Goal: Navigation & Orientation: Find specific page/section

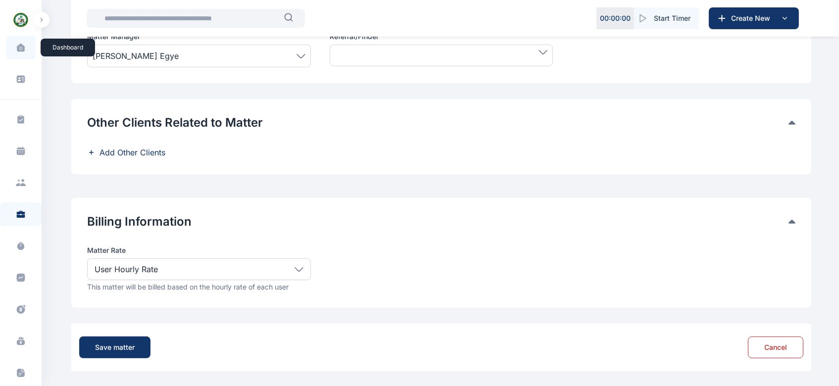
click at [17, 49] on icon at bounding box center [20, 48] width 8 height 8
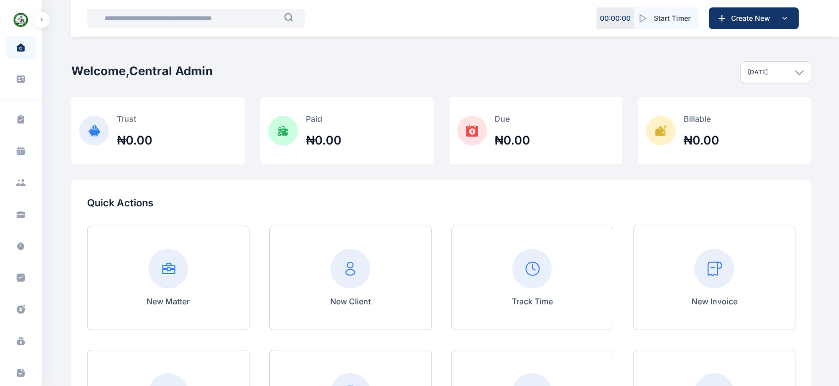
click at [20, 16] on img "button" at bounding box center [21, 20] width 16 height 16
click at [22, 44] on icon at bounding box center [20, 47] width 9 height 9
click at [21, 118] on icon at bounding box center [20, 119] width 6 height 8
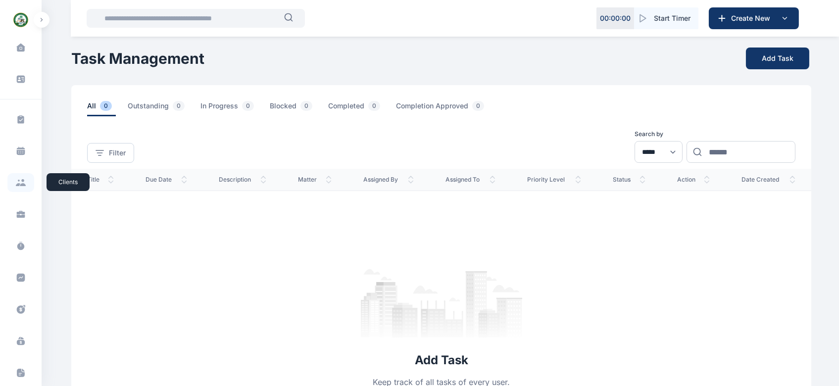
click at [21, 180] on icon at bounding box center [22, 180] width 3 height 3
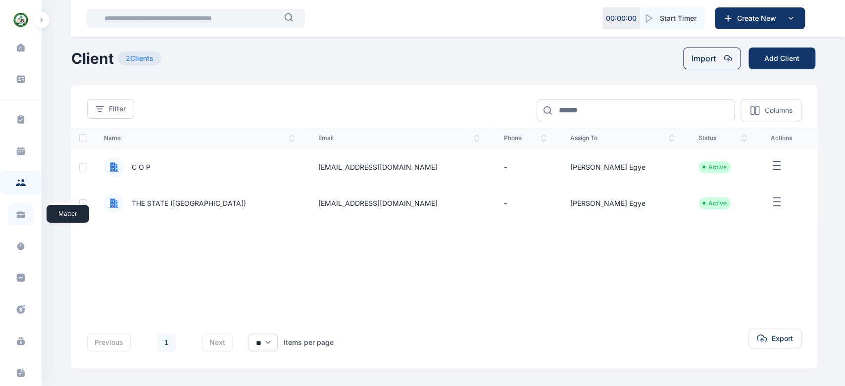
click at [19, 209] on icon at bounding box center [21, 214] width 10 height 10
